Goal: Share content: Share content

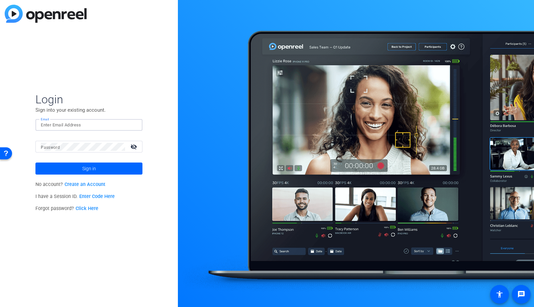
click at [115, 127] on input "Email" at bounding box center [89, 125] width 96 height 8
click at [130, 125] on img at bounding box center [131, 125] width 5 height 8
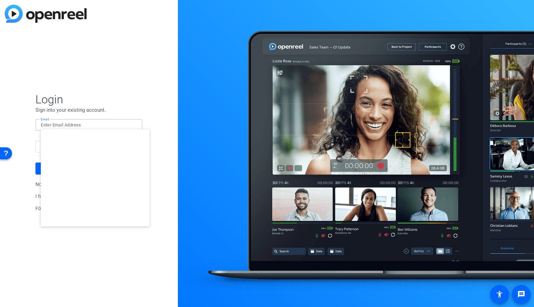
type input "[EMAIL_ADDRESS][DOMAIN_NAME]"
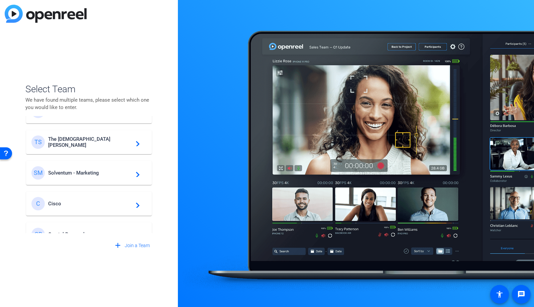
scroll to position [254, 0]
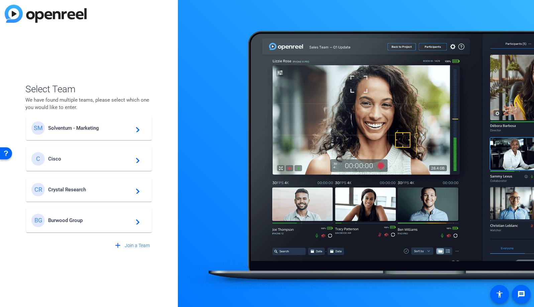
click at [74, 218] on span "Burwood Group" at bounding box center [90, 220] width 84 height 6
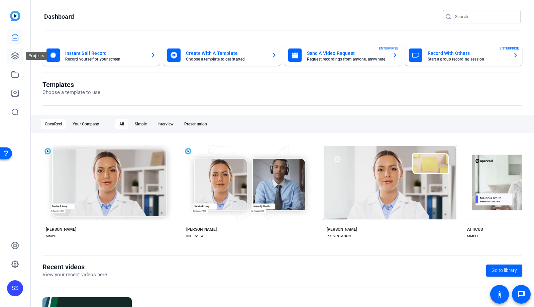
click at [15, 58] on icon at bounding box center [15, 56] width 8 height 8
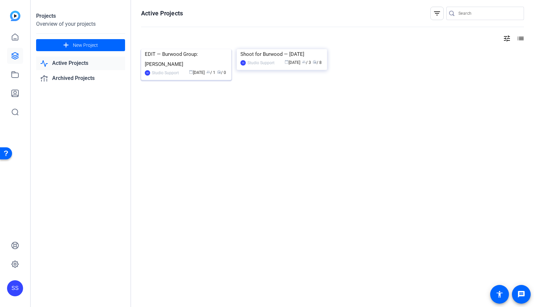
click at [167, 49] on img at bounding box center [186, 49] width 90 height 0
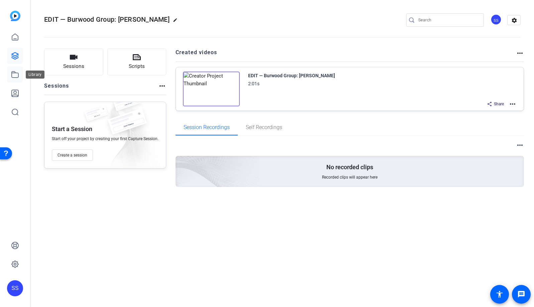
click at [12, 76] on icon at bounding box center [15, 75] width 7 height 6
click at [14, 73] on icon at bounding box center [15, 75] width 7 height 6
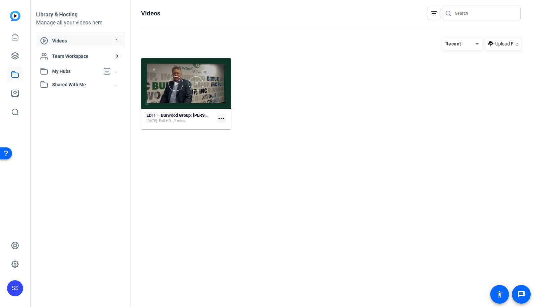
click at [212, 70] on div at bounding box center [186, 83] width 90 height 51
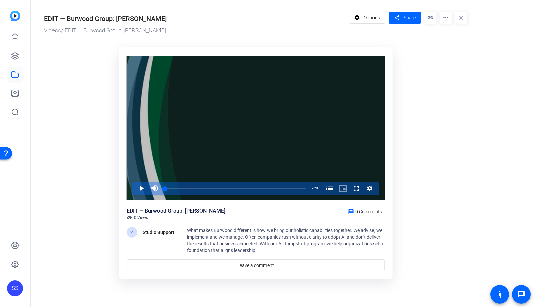
click at [240, 125] on div "Video Player" at bounding box center [256, 128] width 258 height 145
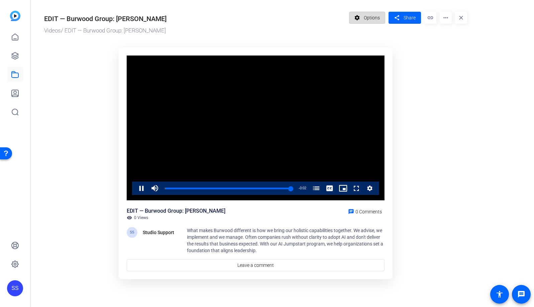
click at [373, 18] on span "Options" at bounding box center [372, 17] width 16 height 13
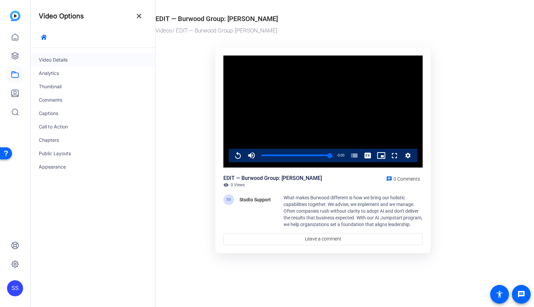
click at [64, 63] on div "Video Details" at bounding box center [93, 59] width 124 height 13
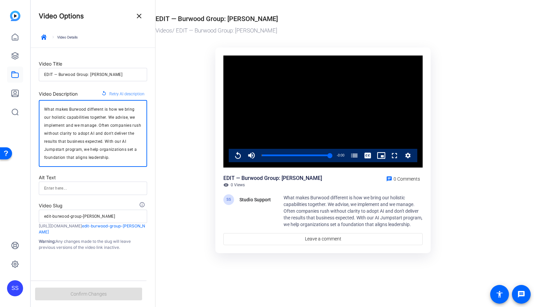
click at [98, 124] on textarea "What makes Burwood different is how we bring our holistic capabilities together…" at bounding box center [93, 133] width 98 height 56
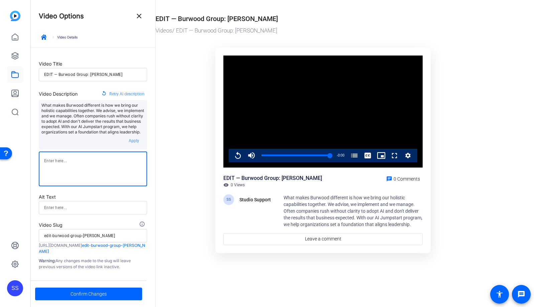
scroll to position [3, 0]
click at [90, 292] on span "Confirm Changes" at bounding box center [89, 294] width 36 height 13
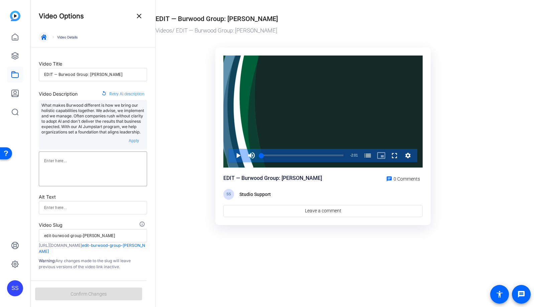
click at [44, 37] on icon "button" at bounding box center [43, 36] width 5 height 5
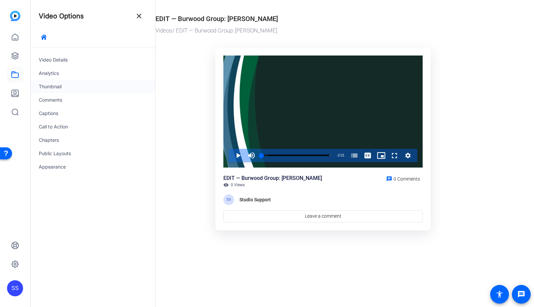
click at [61, 88] on div "Thumbnail" at bounding box center [93, 86] width 124 height 13
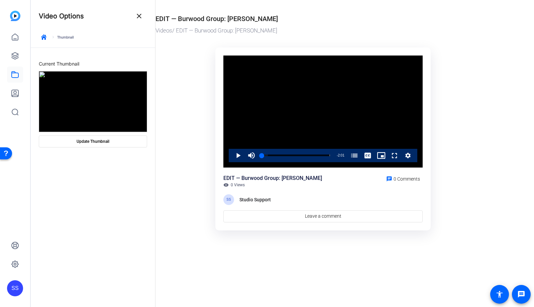
drag, startPoint x: 262, startPoint y: 154, endPoint x: 255, endPoint y: 155, distance: 7.2
click at [257, 155] on div "Play Mute Current Time 0:00 / Duration 2:01 Loaded : 9.18% 0:00 0:00 The Burwoo…" at bounding box center [323, 155] width 189 height 13
click at [231, 154] on span "Video Player" at bounding box center [231, 155] width 0 height 13
click at [231, 155] on span "Video Player" at bounding box center [231, 155] width 0 height 13
click at [231, 156] on span "Video Player" at bounding box center [231, 155] width 0 height 13
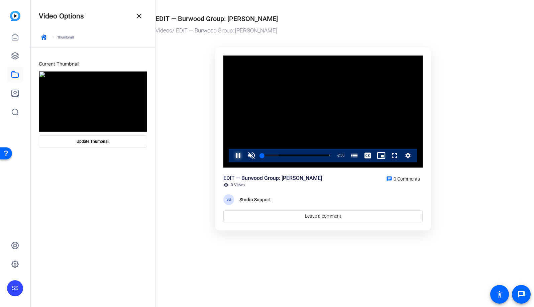
click at [231, 156] on span "Video Player" at bounding box center [231, 155] width 0 height 13
click at [91, 144] on span at bounding box center [93, 141] width 108 height 16
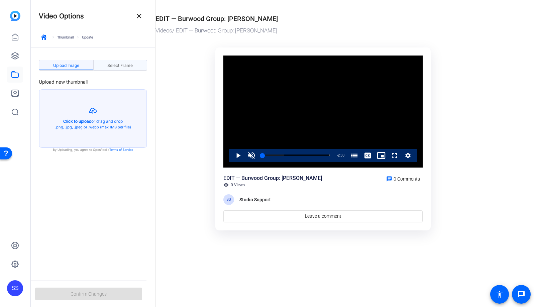
click at [118, 66] on span "Select Frame" at bounding box center [119, 66] width 25 height 4
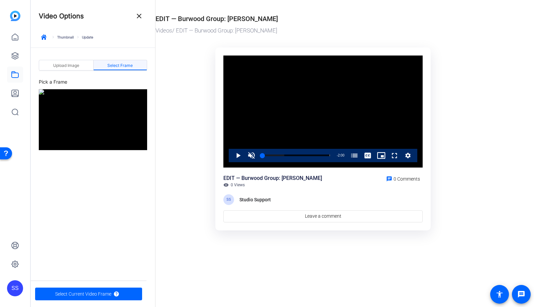
click at [258, 110] on video "Video Player" at bounding box center [322, 112] width 199 height 112
click at [259, 110] on video "Video Player" at bounding box center [322, 112] width 199 height 112
click at [96, 133] on img at bounding box center [93, 119] width 108 height 61
click at [113, 294] on mat-icon "help" at bounding box center [116, 294] width 6 height 6
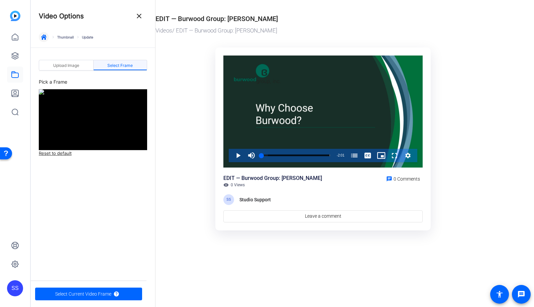
click at [44, 38] on icon "button" at bounding box center [43, 36] width 5 height 5
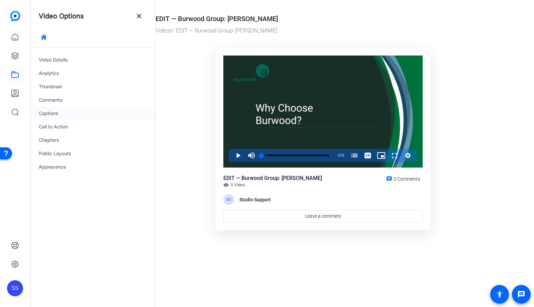
click at [105, 113] on div "Captions" at bounding box center [93, 113] width 124 height 13
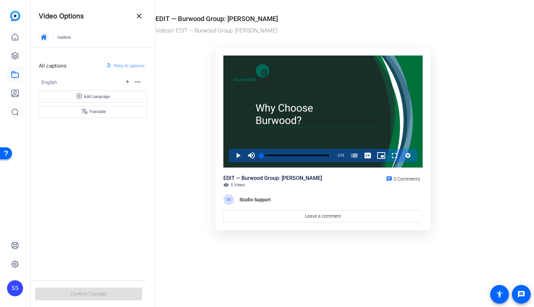
click at [45, 36] on icon "button" at bounding box center [43, 36] width 5 height 5
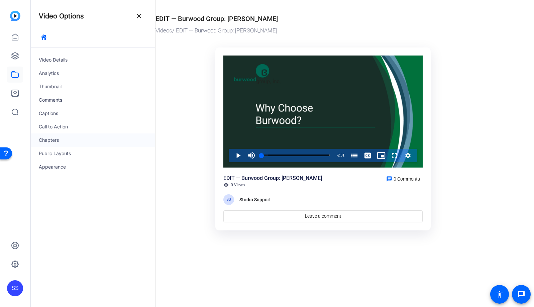
click at [65, 143] on div "Chapters" at bounding box center [93, 139] width 124 height 13
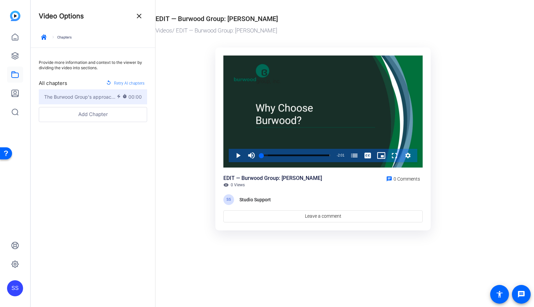
click at [89, 100] on button "The Burwood Group's approach to AI electric_bolt timer 00:00" at bounding box center [93, 96] width 108 height 15
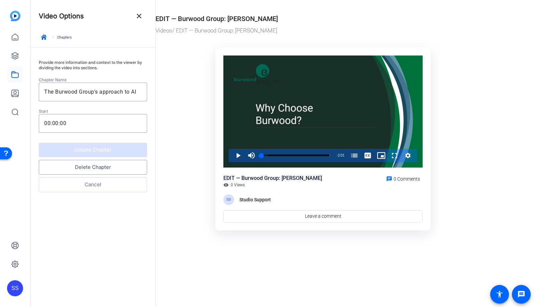
click at [91, 169] on button "Delete Chapter" at bounding box center [93, 167] width 108 height 15
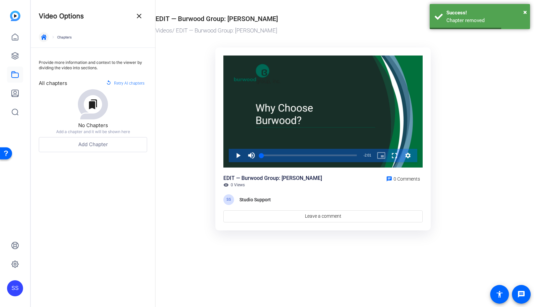
click at [41, 39] on icon "button" at bounding box center [43, 36] width 5 height 5
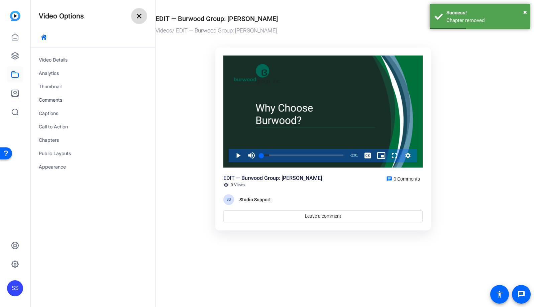
click at [143, 17] on mat-icon "close" at bounding box center [139, 16] width 8 height 8
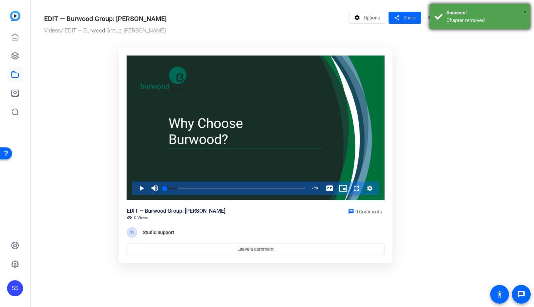
click at [526, 10] on span "×" at bounding box center [526, 12] width 4 height 8
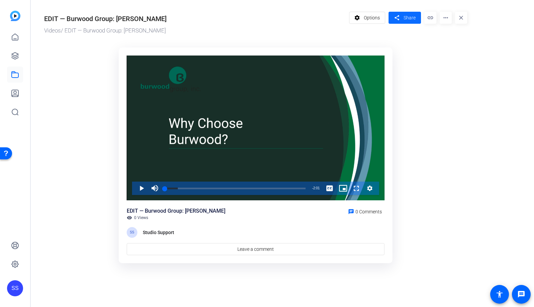
click at [404, 18] on span "Share" at bounding box center [410, 17] width 12 height 7
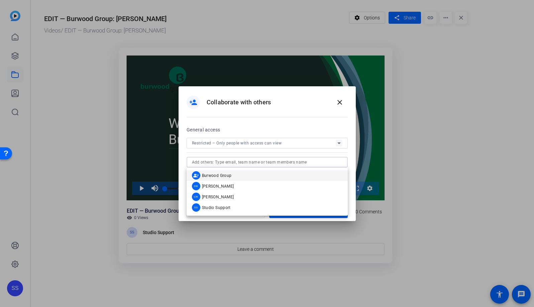
click at [279, 160] on input "text" at bounding box center [267, 162] width 151 height 8
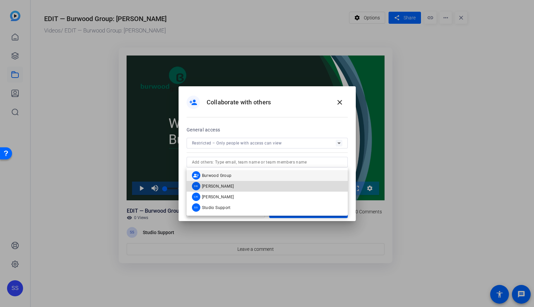
click at [262, 183] on mat-option "DB [PERSON_NAME]" at bounding box center [267, 186] width 161 height 11
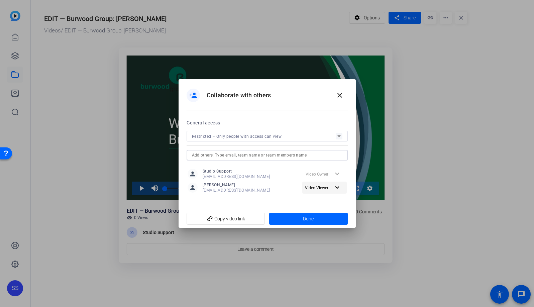
click at [339, 187] on mat-icon "expand_more" at bounding box center [337, 188] width 8 height 8
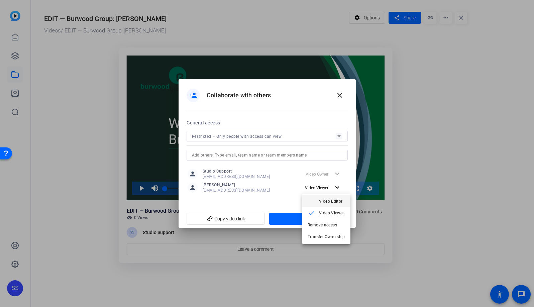
click at [336, 203] on span "Video Editor" at bounding box center [331, 201] width 24 height 5
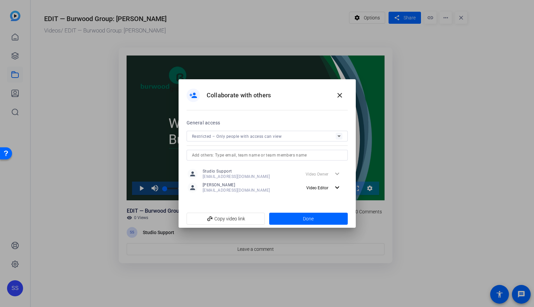
click at [278, 201] on openreel-access-settings "General access Restricted – Only people with access can view person Studio Supp…" at bounding box center [267, 161] width 161 height 84
click at [309, 220] on span "Done" at bounding box center [308, 218] width 11 height 7
